Goal: Information Seeking & Learning: Learn about a topic

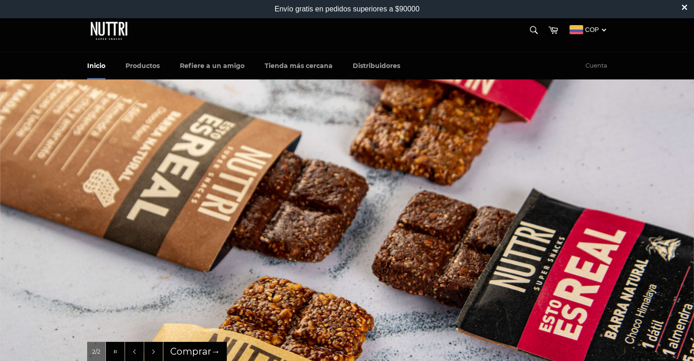
scroll to position [10, 0]
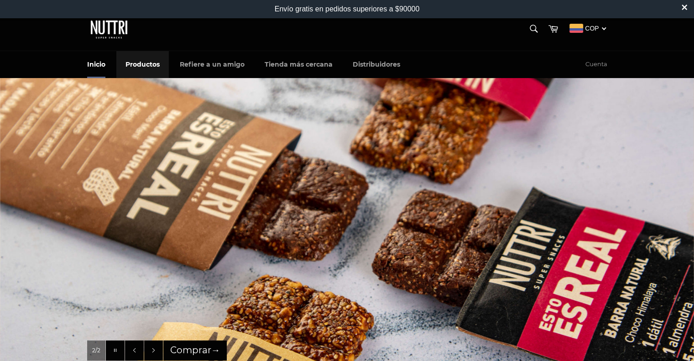
click at [151, 64] on link "Productos" at bounding box center [142, 64] width 52 height 27
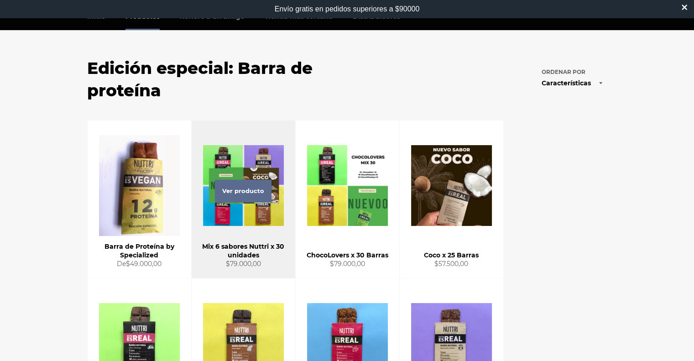
scroll to position [58, 0]
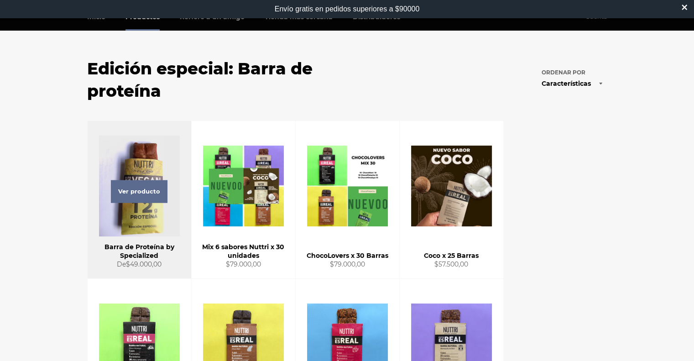
click at [139, 162] on div "Ver producto" at bounding box center [140, 199] width 104 height 157
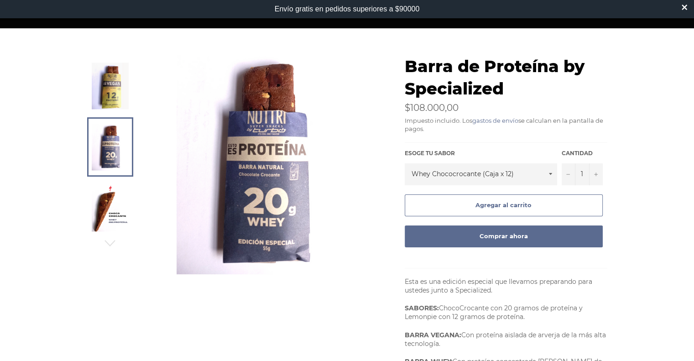
scroll to position [62, 0]
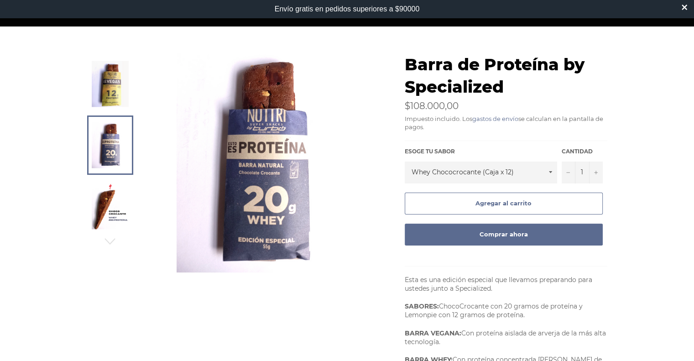
click at [117, 101] on img at bounding box center [110, 84] width 37 height 46
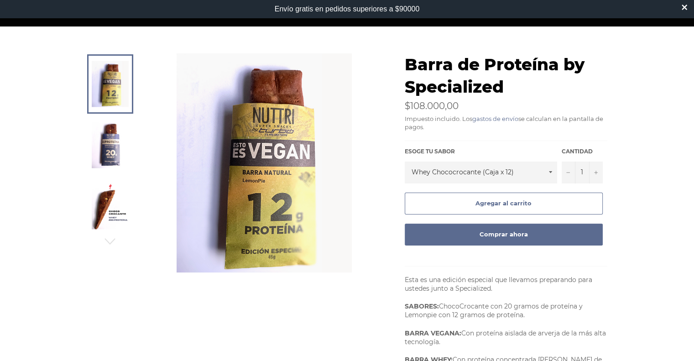
click at [115, 198] on img at bounding box center [110, 206] width 37 height 46
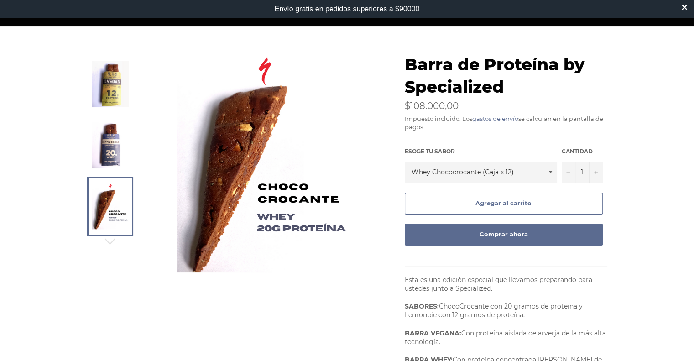
click at [98, 135] on img at bounding box center [110, 145] width 37 height 46
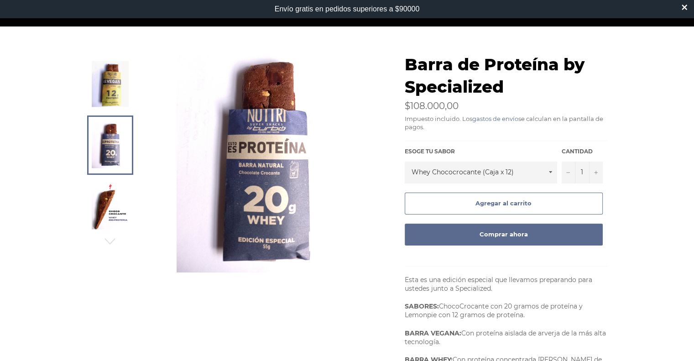
click at [101, 98] on img at bounding box center [110, 84] width 37 height 46
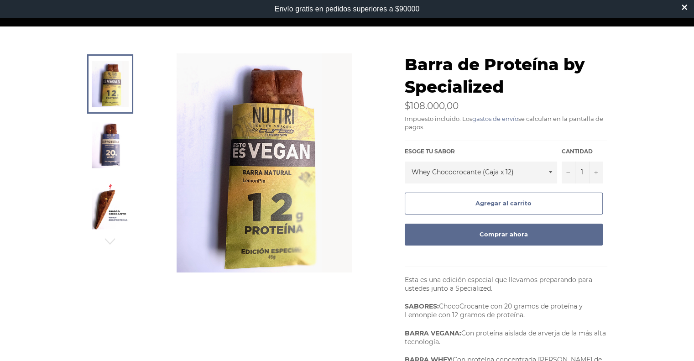
scroll to position [0, 0]
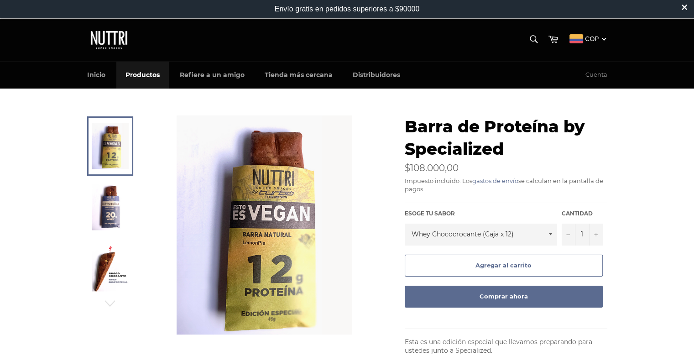
click at [144, 79] on link "Productos" at bounding box center [142, 75] width 52 height 27
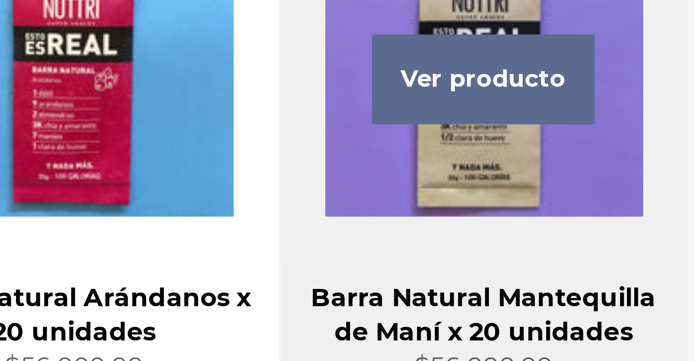
scroll to position [280, 0]
